Goal: Transaction & Acquisition: Book appointment/travel/reservation

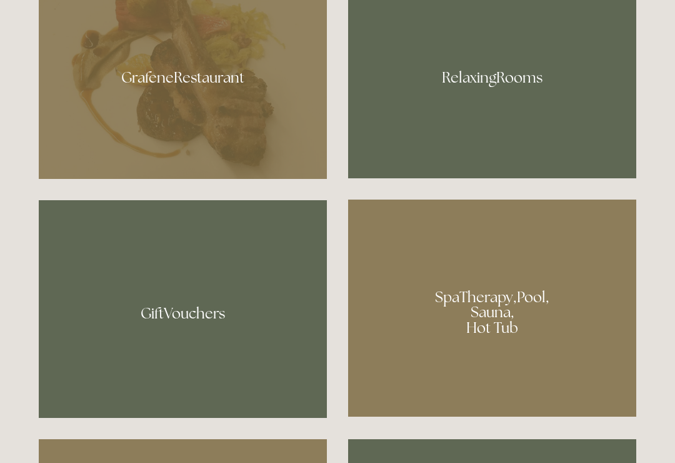
scroll to position [804, 0]
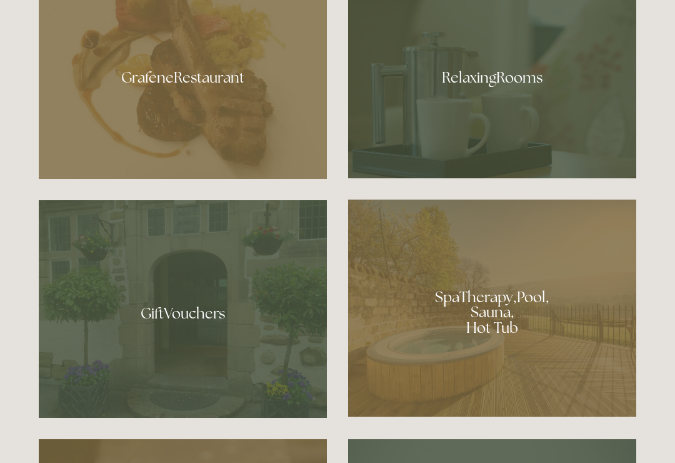
click at [498, 338] on div at bounding box center [492, 308] width 288 height 217
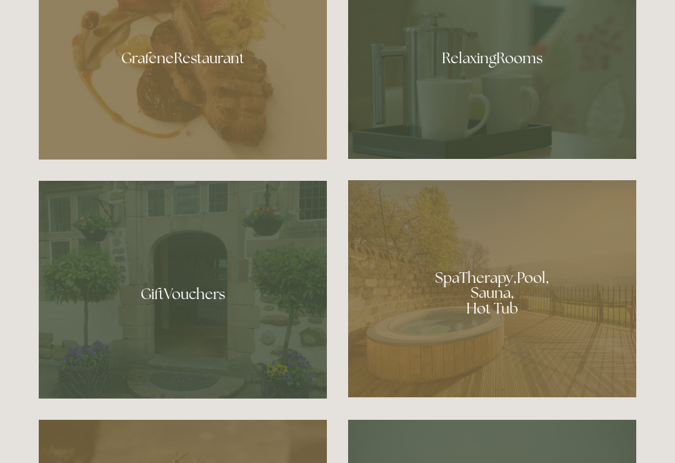
click at [549, 86] on div at bounding box center [492, 54] width 288 height 210
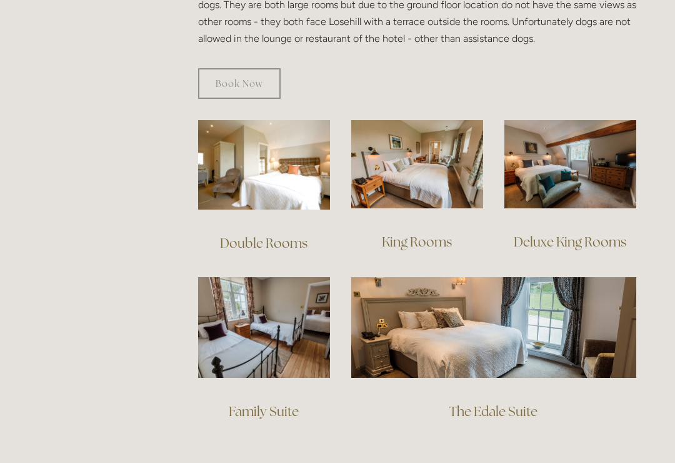
scroll to position [798, 0]
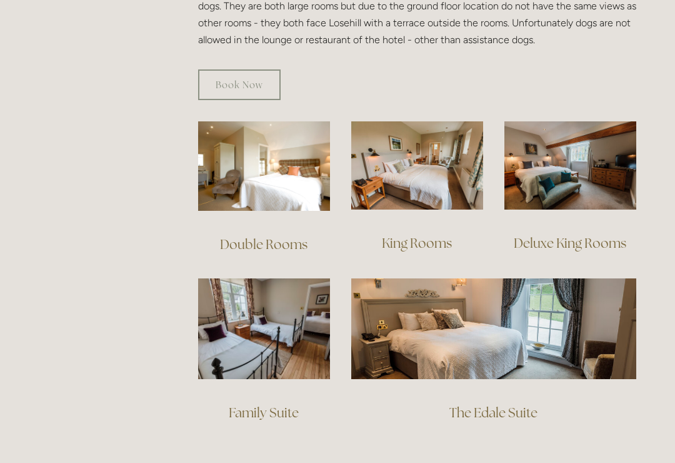
click at [582, 149] on img at bounding box center [571, 165] width 132 height 88
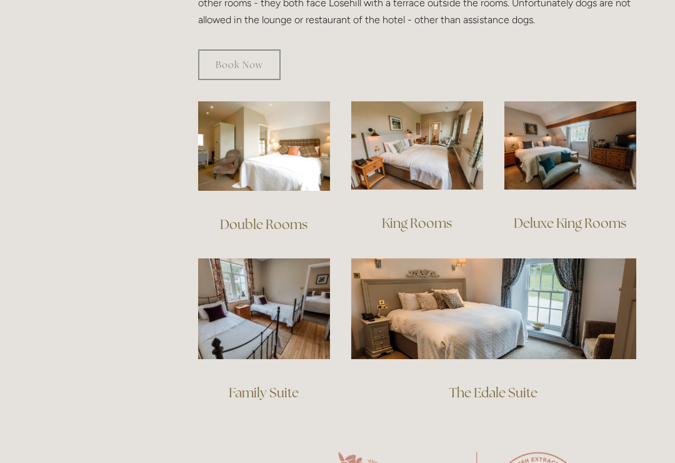
click at [280, 136] on img at bounding box center [264, 145] width 132 height 89
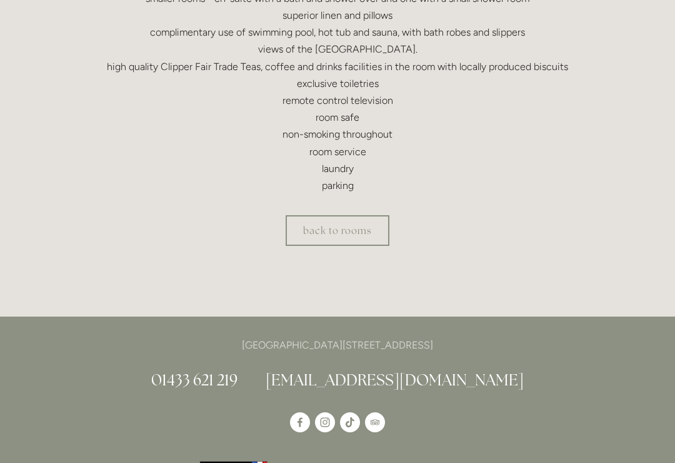
scroll to position [460, 0]
click at [365, 230] on link "back to rooms" at bounding box center [338, 230] width 104 height 31
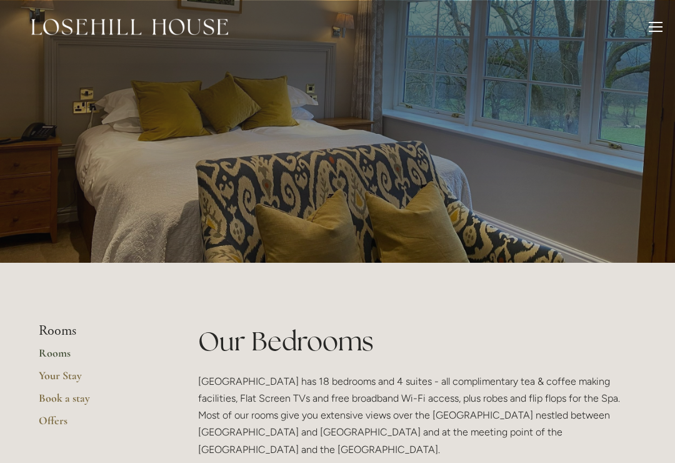
click at [66, 400] on link "Book a stay" at bounding box center [98, 402] width 119 height 23
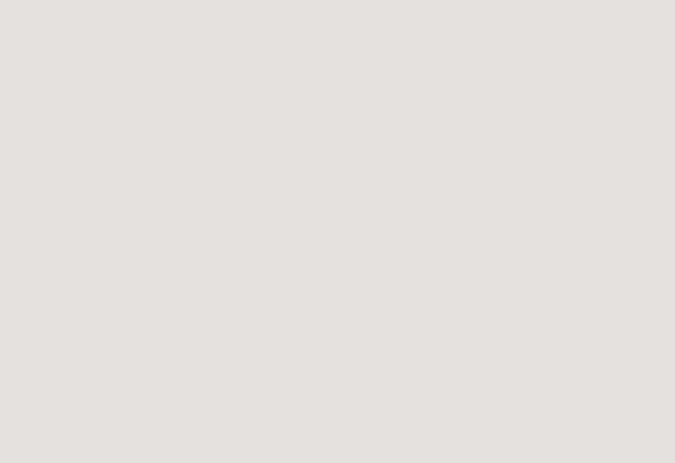
scroll to position [2080, 0]
